Goal: Check status: Check status

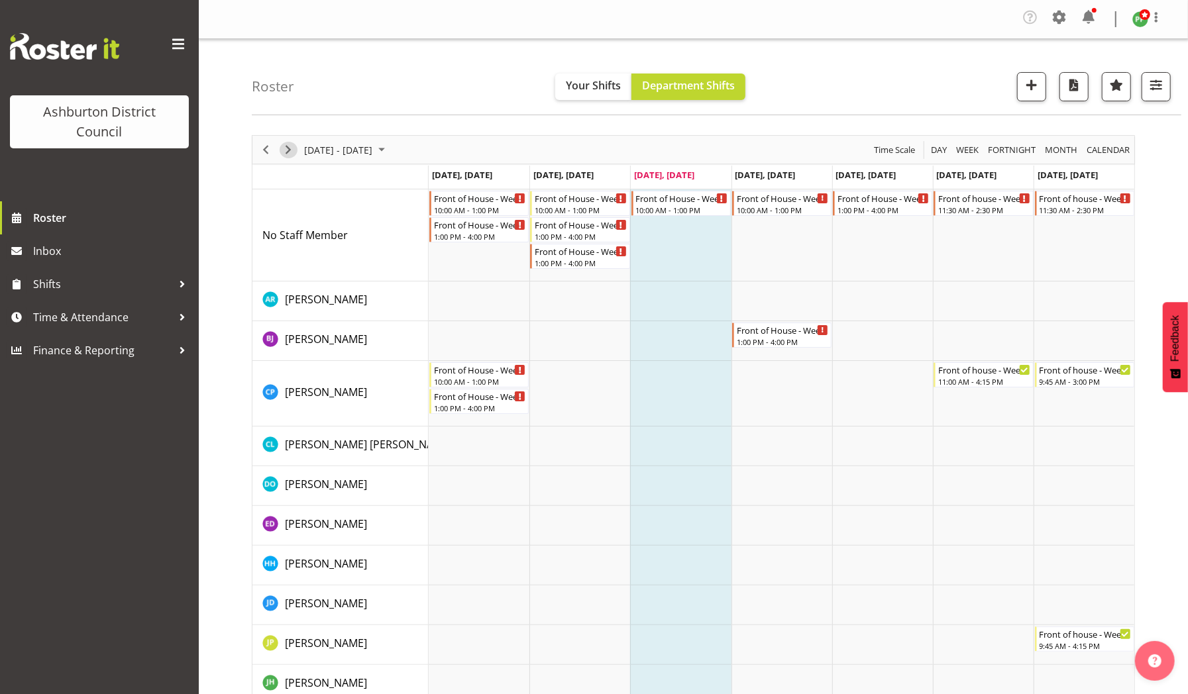
click at [290, 148] on span "Next" at bounding box center [288, 150] width 16 height 17
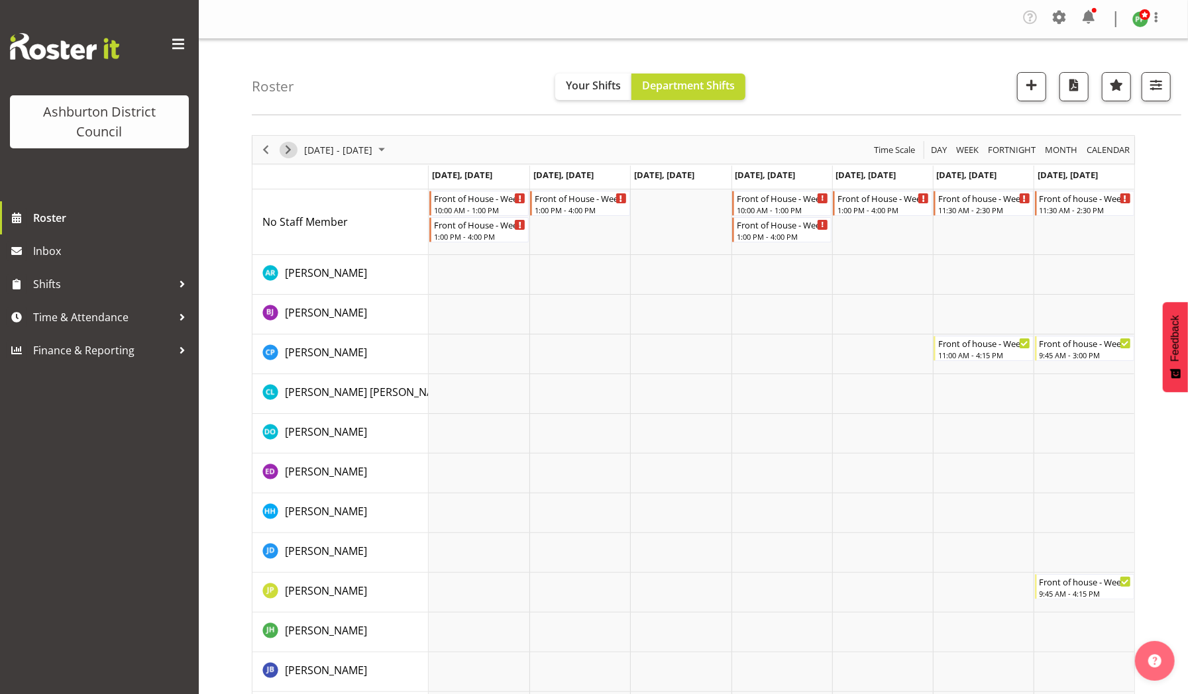
click at [290, 148] on span "Next" at bounding box center [288, 150] width 16 height 17
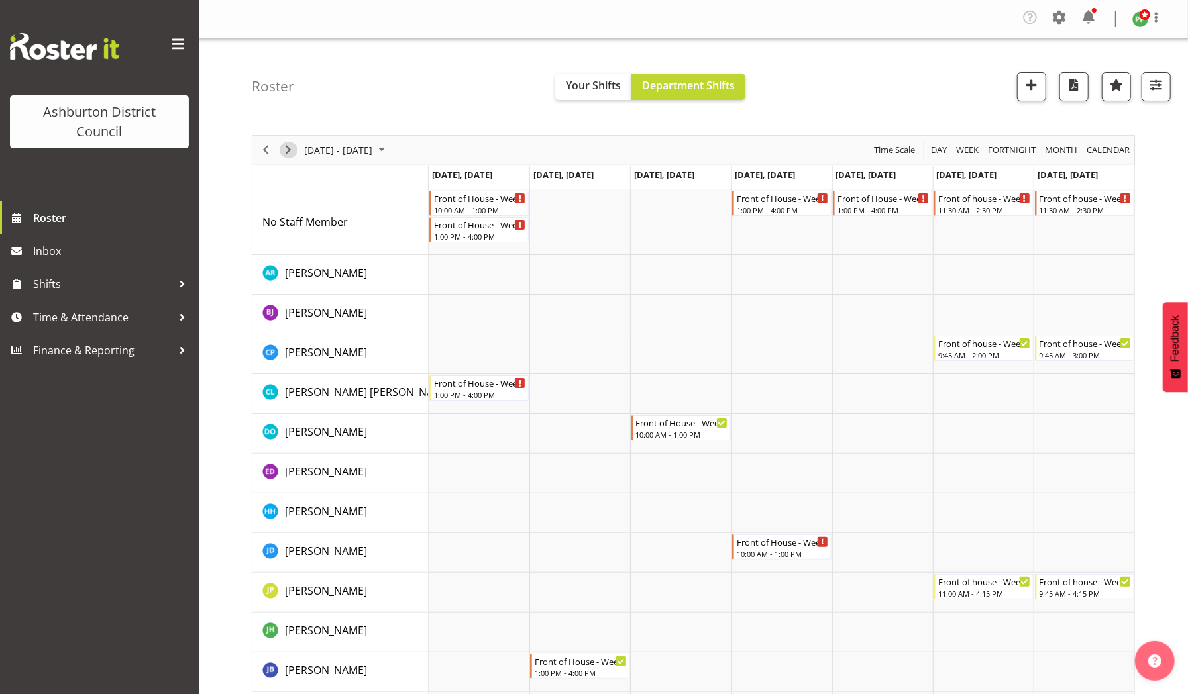
click at [290, 148] on span "Next" at bounding box center [288, 150] width 16 height 17
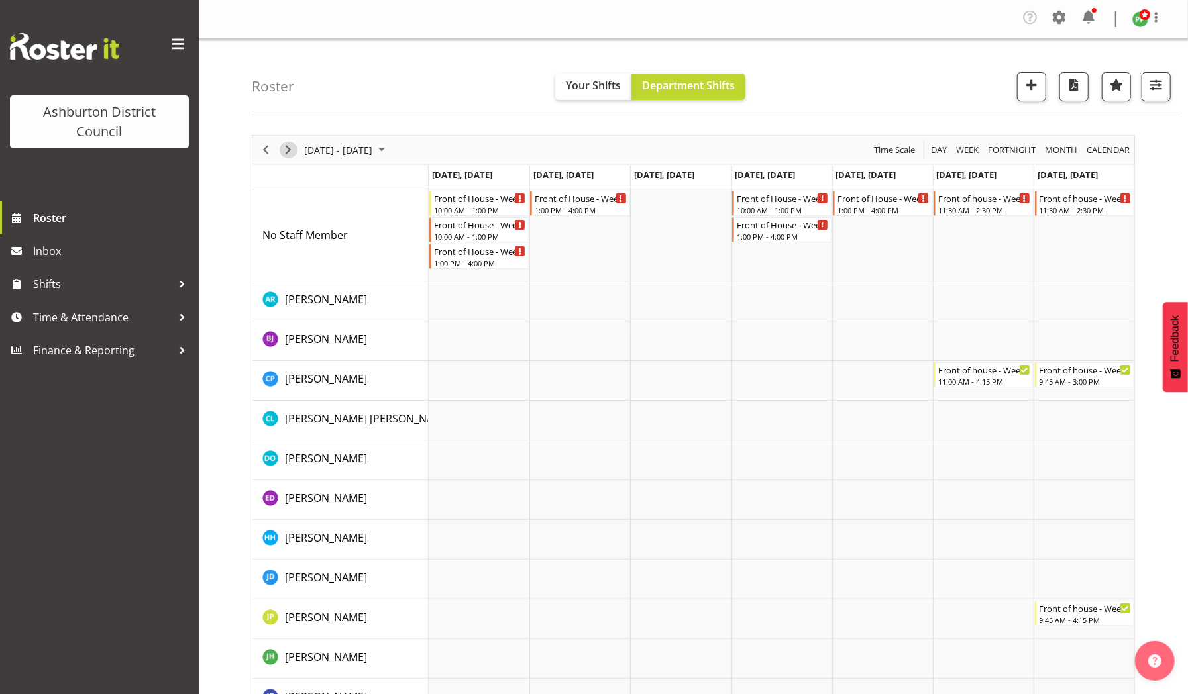
click at [290, 148] on span "Next" at bounding box center [288, 150] width 16 height 17
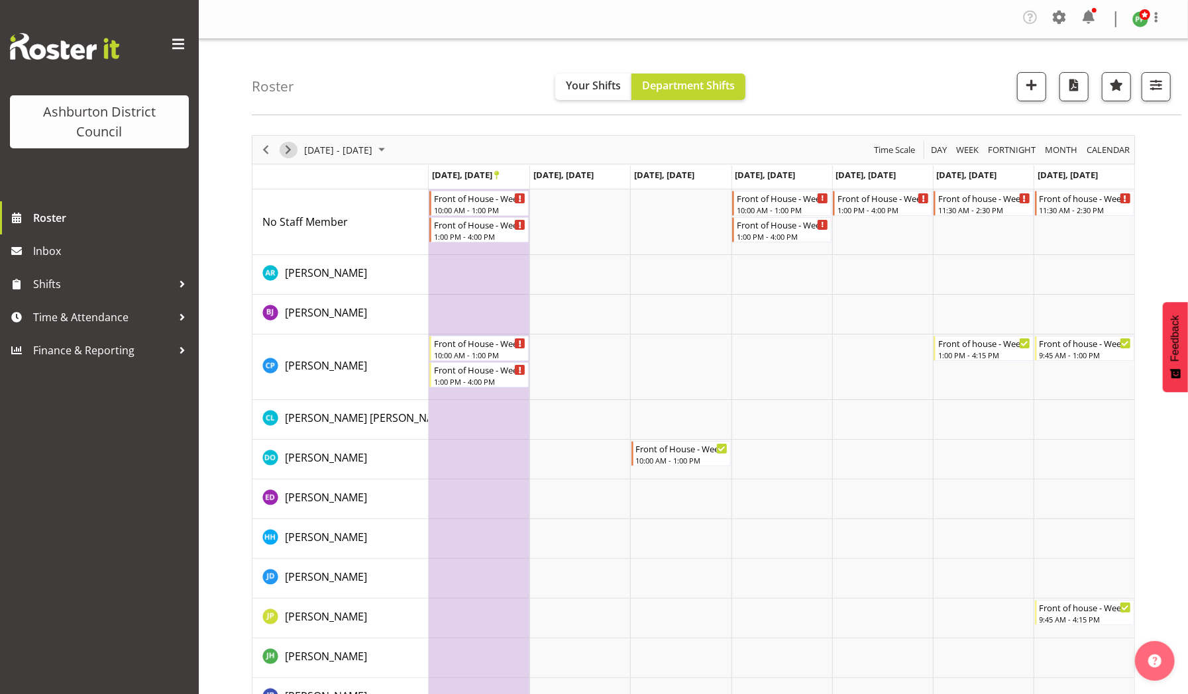
click at [290, 148] on span "Next" at bounding box center [288, 150] width 16 height 17
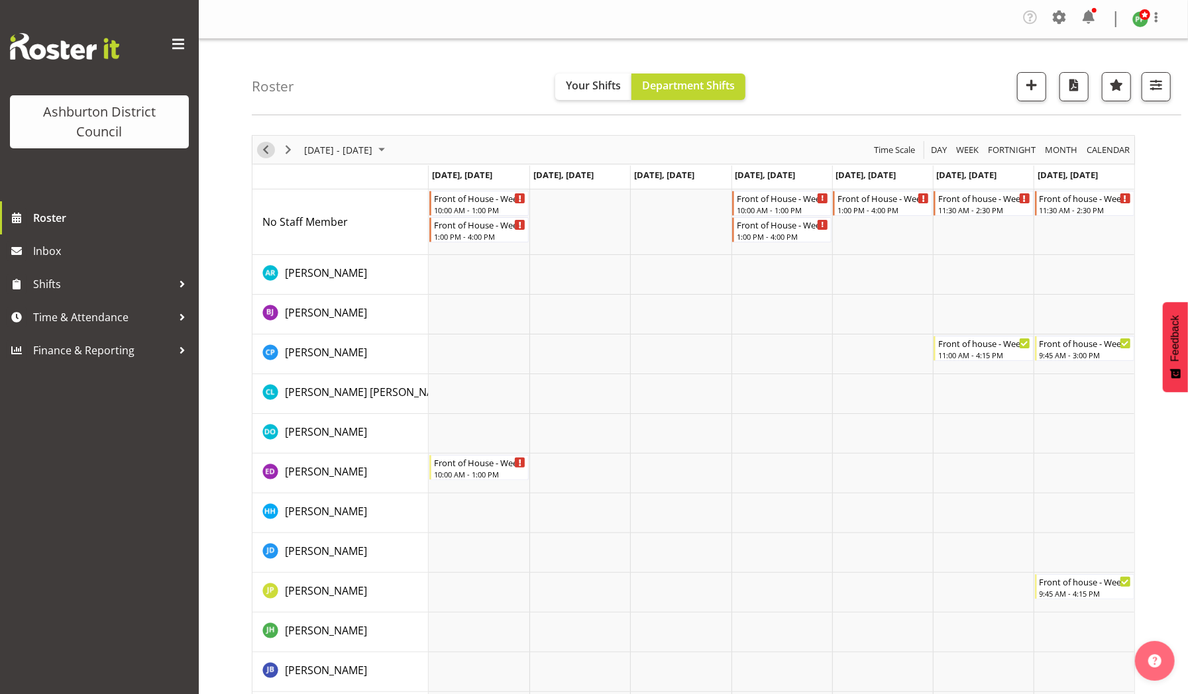
click at [270, 150] on span "Previous" at bounding box center [266, 150] width 16 height 17
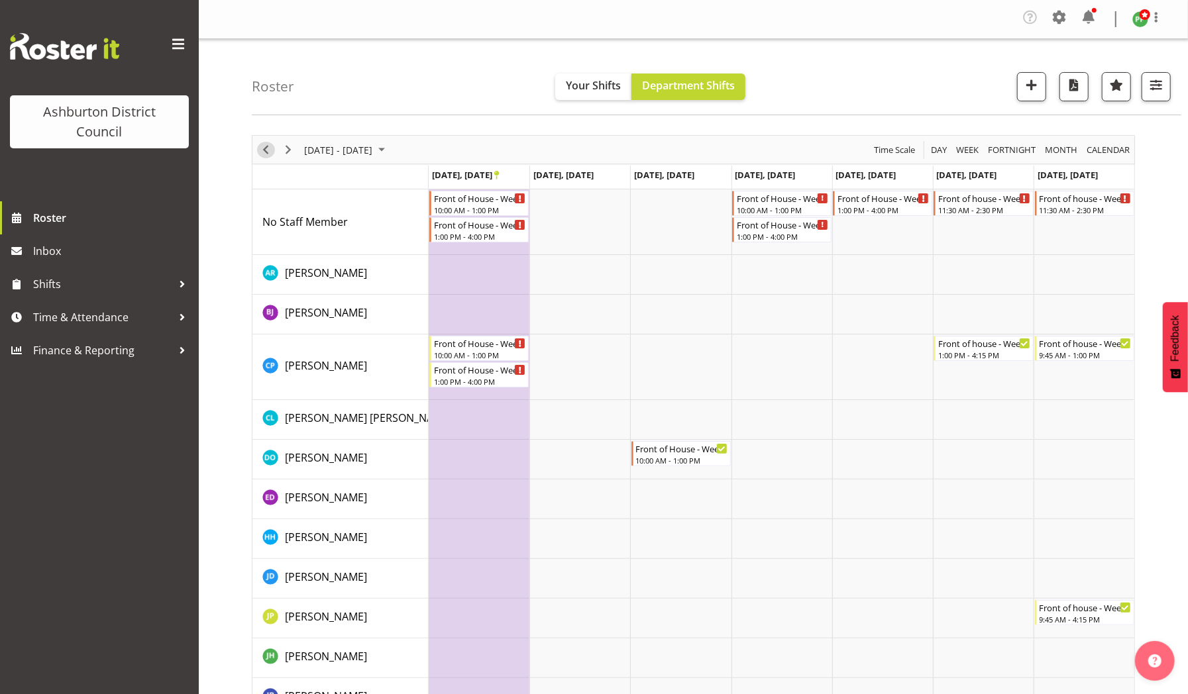
click at [265, 148] on span "Previous" at bounding box center [266, 150] width 16 height 17
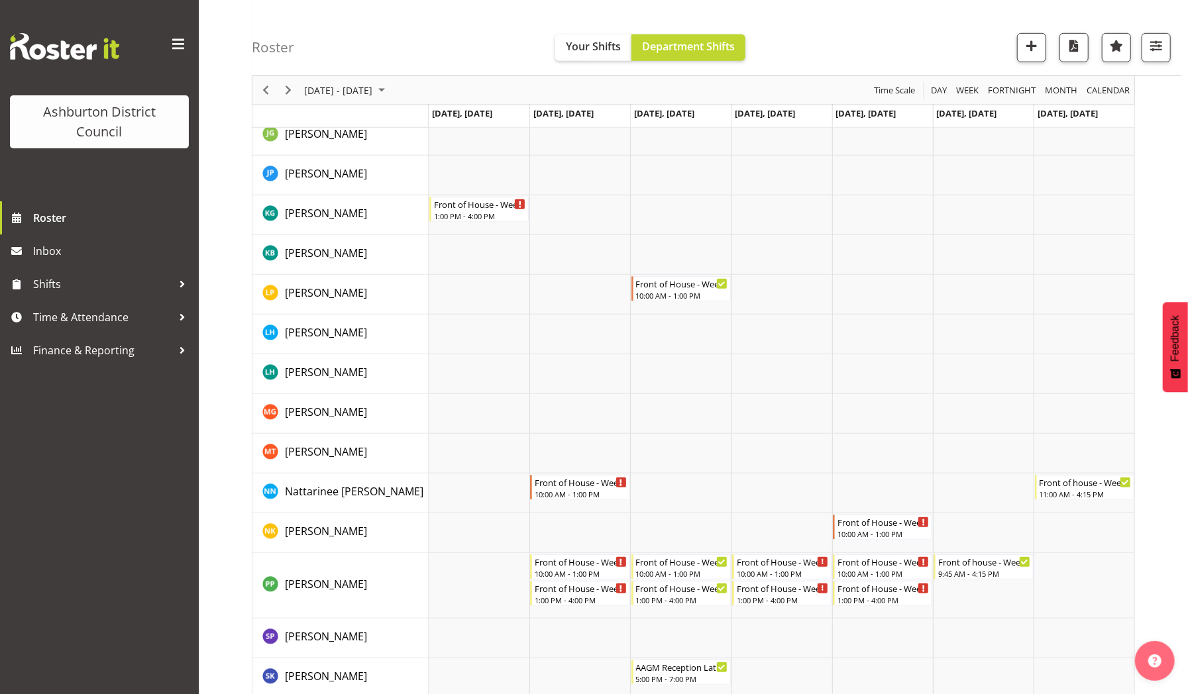
scroll to position [617, 0]
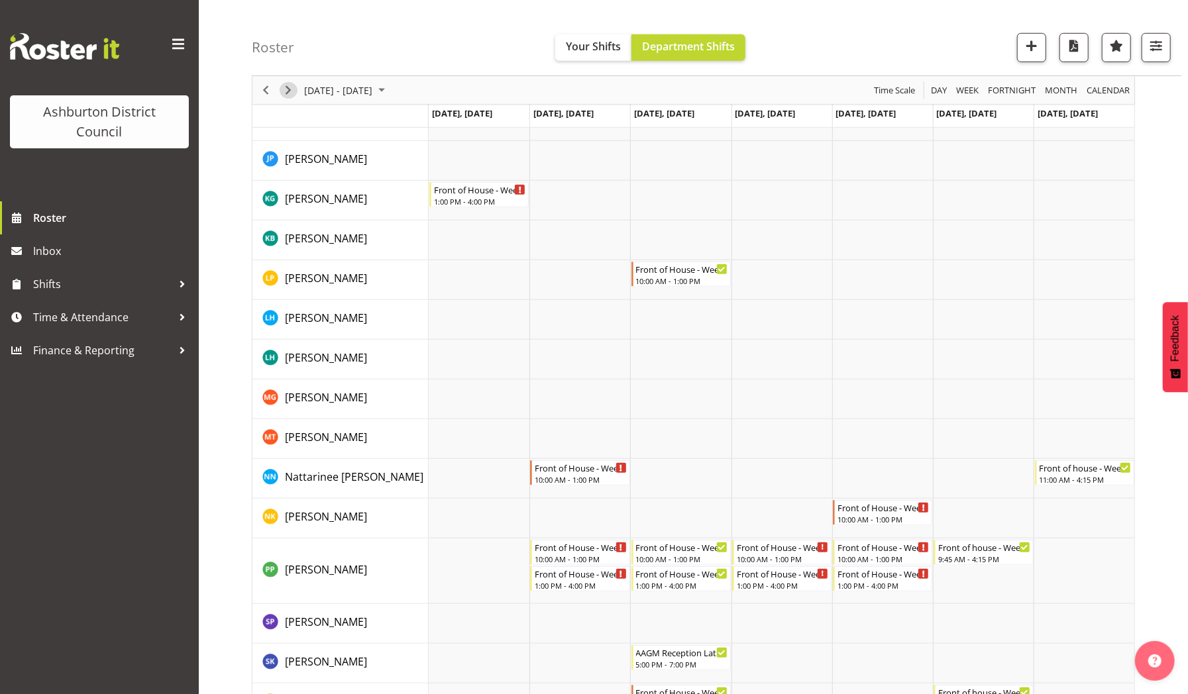
click at [288, 89] on span "Next" at bounding box center [288, 90] width 16 height 17
